Goal: Information Seeking & Learning: Learn about a topic

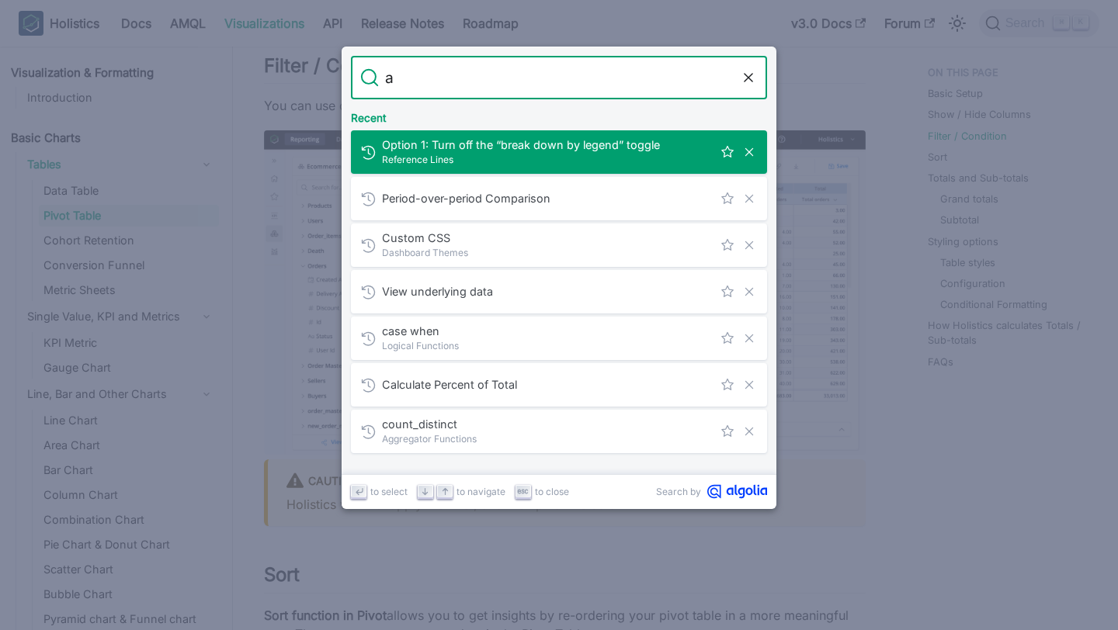
type input "ai"
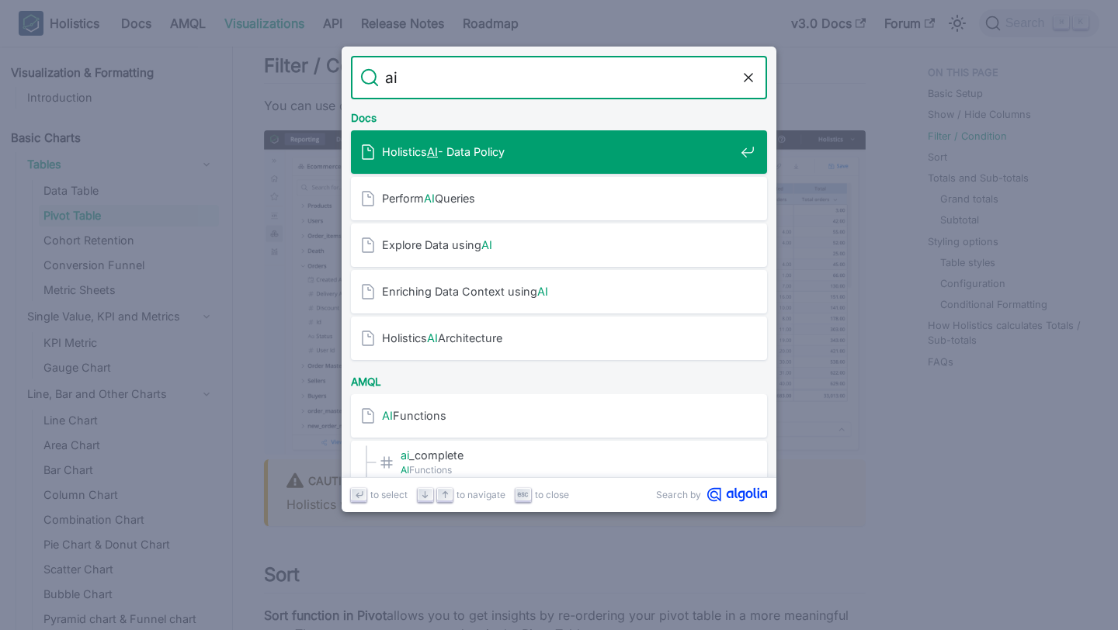
click at [397, 144] on span "Holistics AI - Data Policy" at bounding box center [558, 151] width 352 height 15
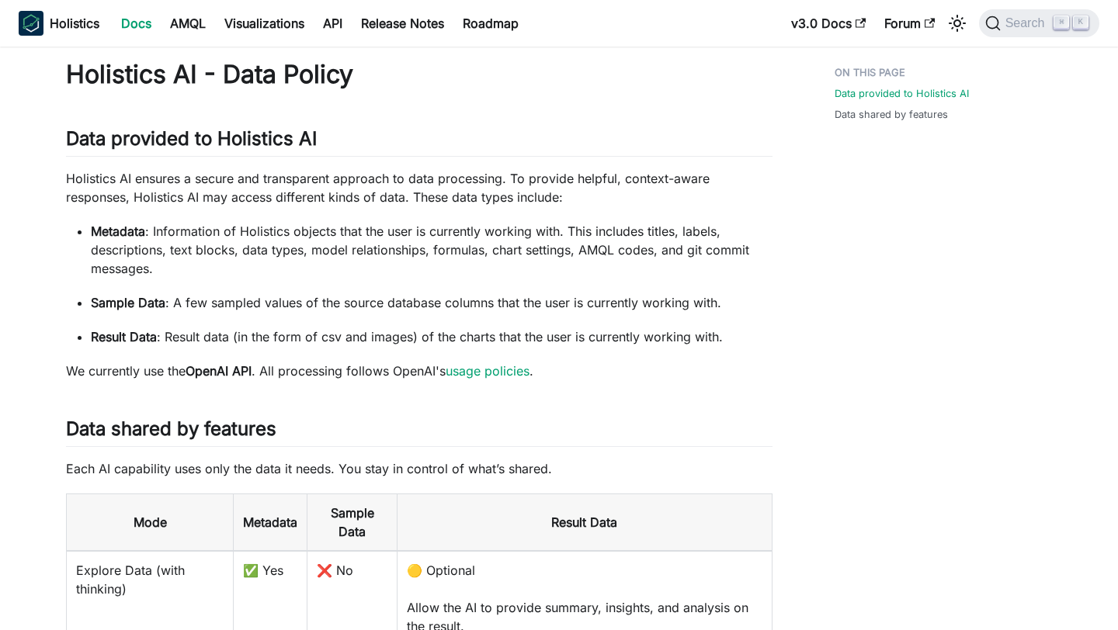
click at [119, 19] on link "Docs" at bounding box center [136, 23] width 49 height 25
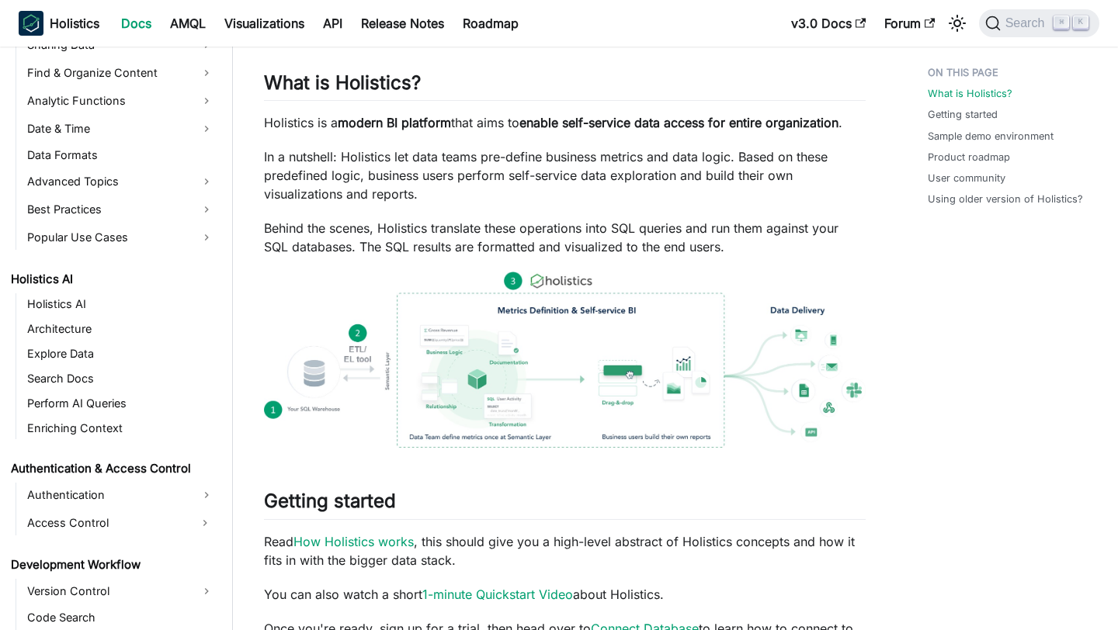
scroll to position [546, 0]
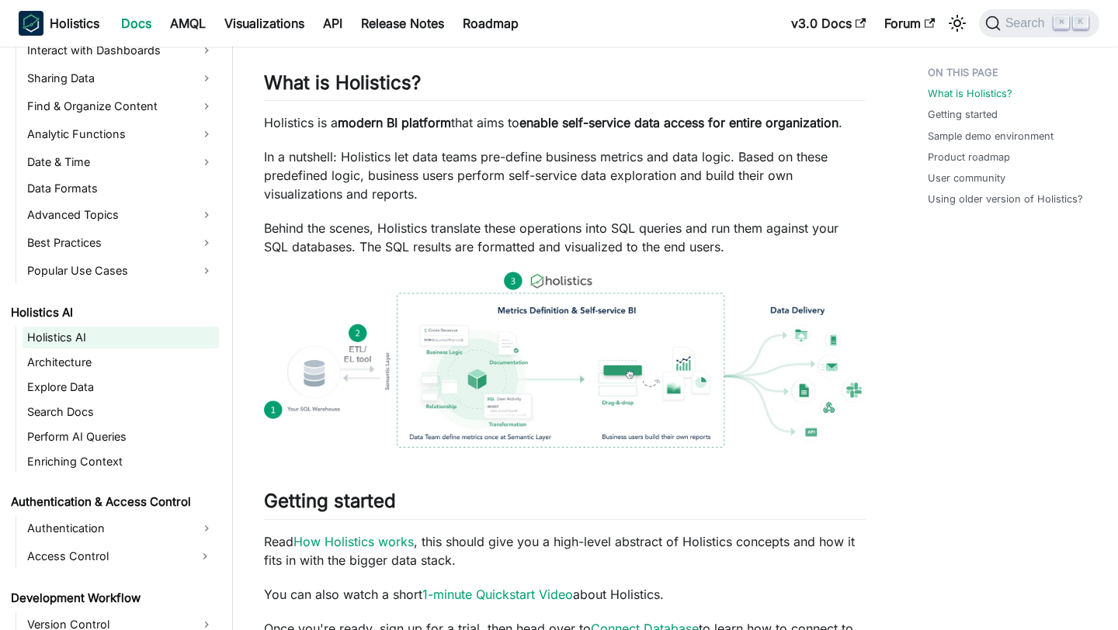
click at [96, 342] on link "Holistics AI" at bounding box center [121, 338] width 196 height 22
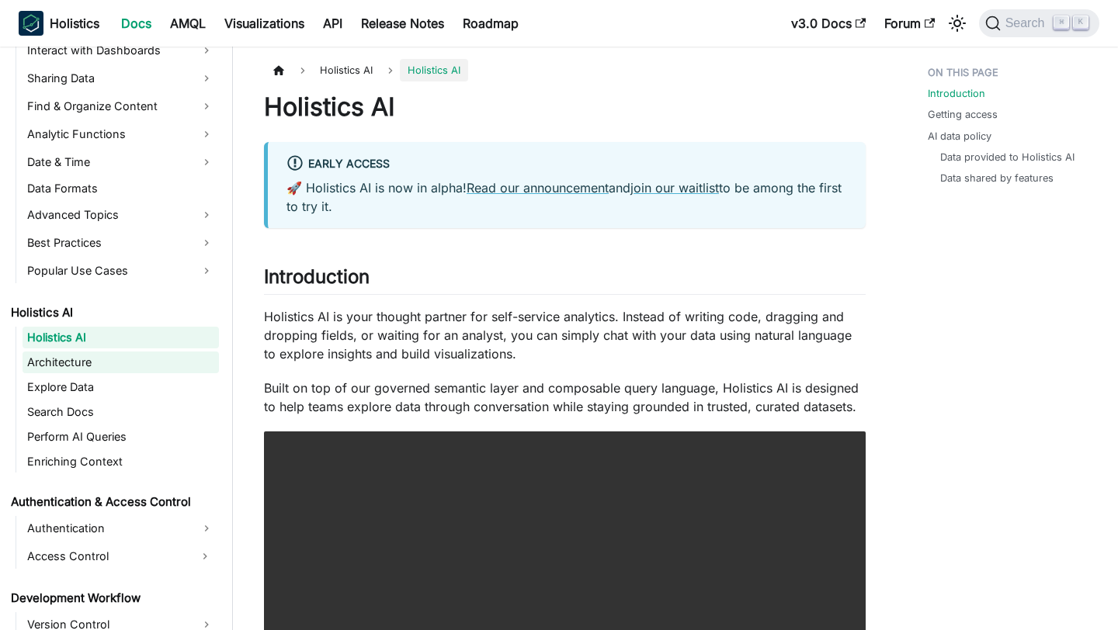
click at [87, 369] on link "Architecture" at bounding box center [121, 363] width 196 height 22
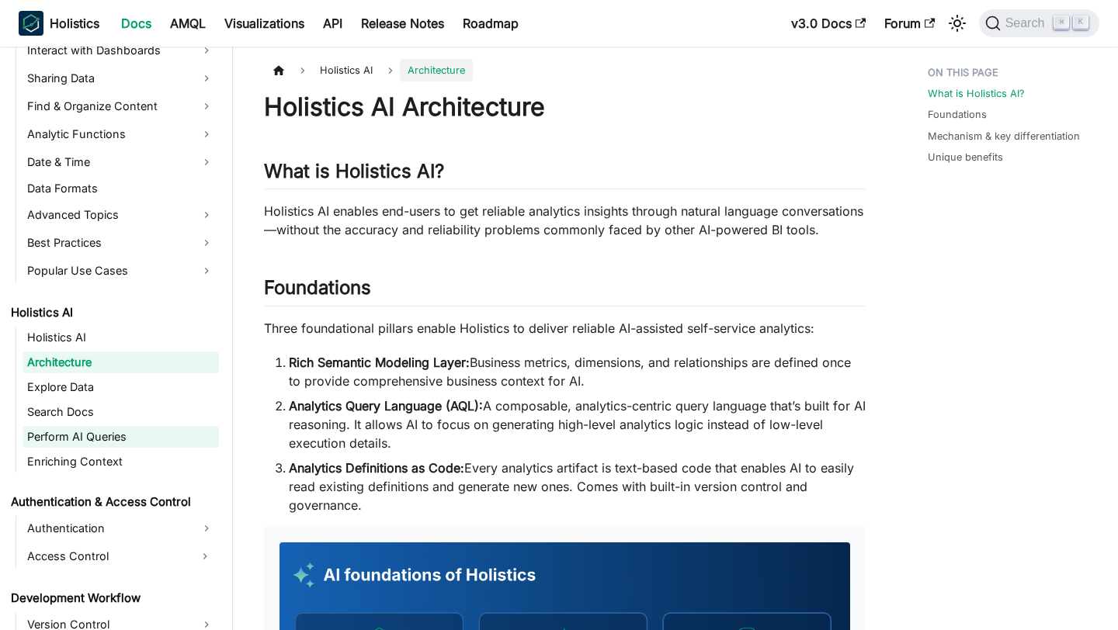
click at [85, 439] on link "Perform AI Queries" at bounding box center [121, 437] width 196 height 22
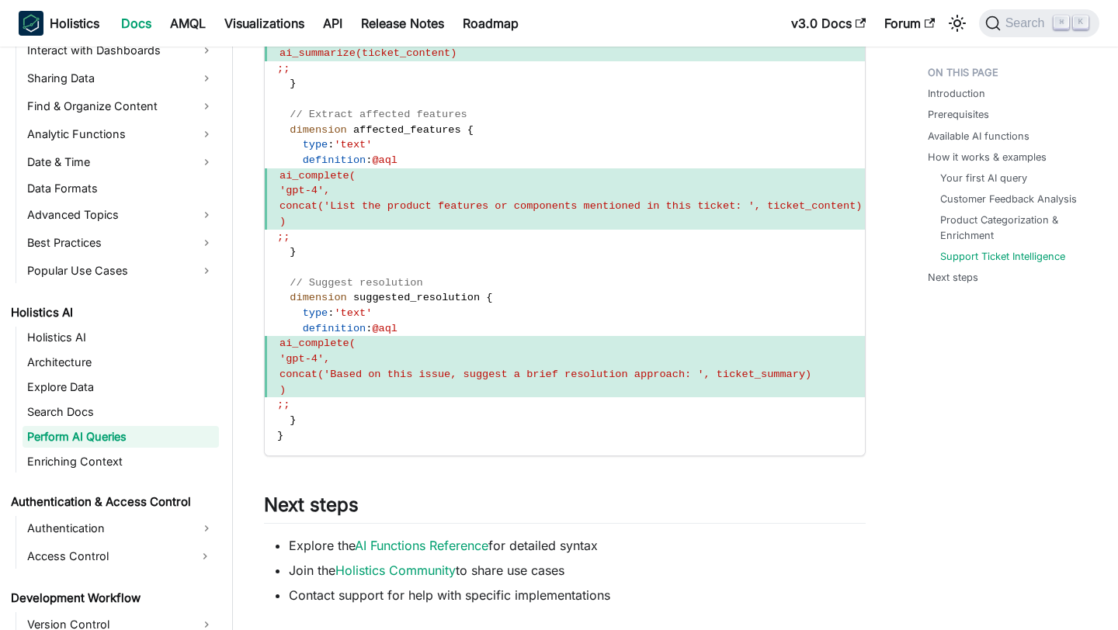
scroll to position [4621, 0]
